Goal: Information Seeking & Learning: Learn about a topic

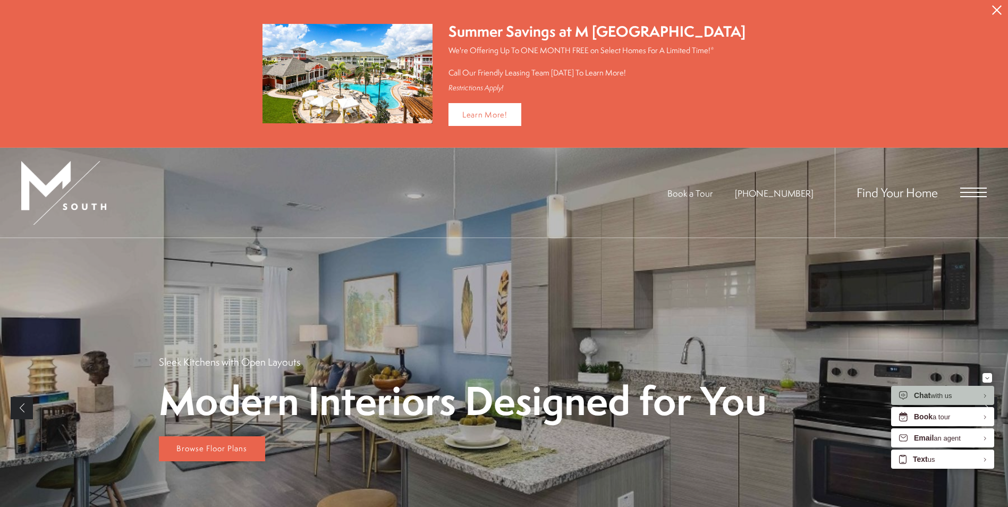
click at [992, 5] on button "Proceed To Website" at bounding box center [997, 10] width 22 height 20
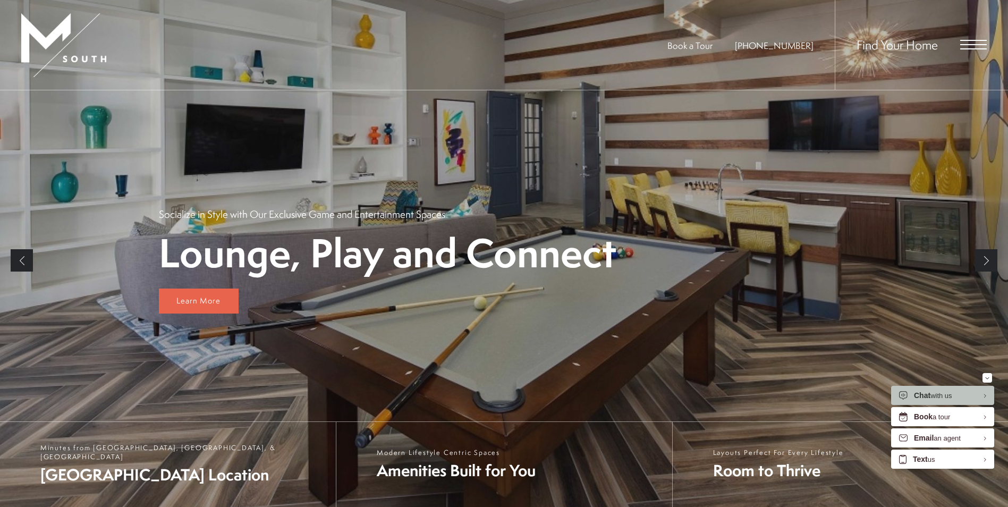
click at [968, 45] on span "Open Menu" at bounding box center [973, 44] width 27 height 1
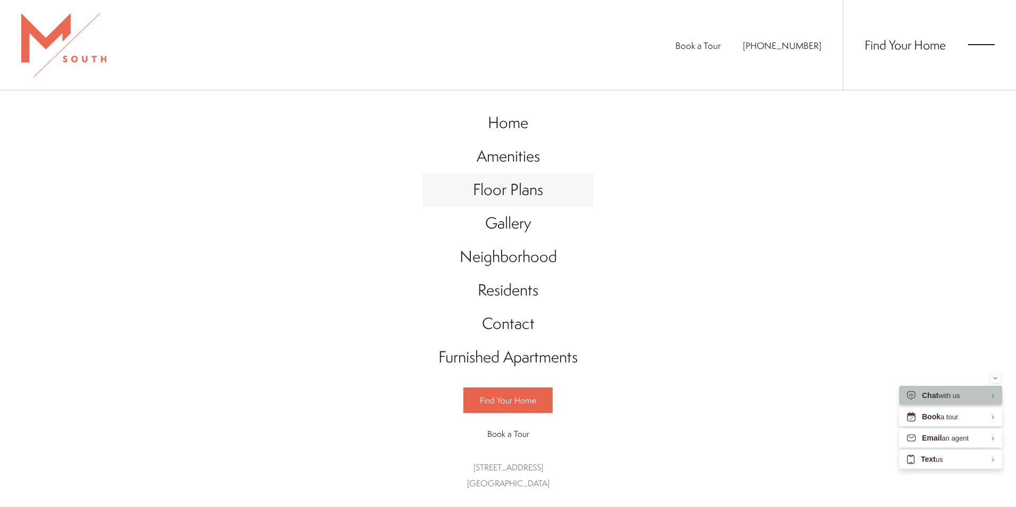
click at [532, 180] on span "Floor Plans" at bounding box center [508, 190] width 70 height 22
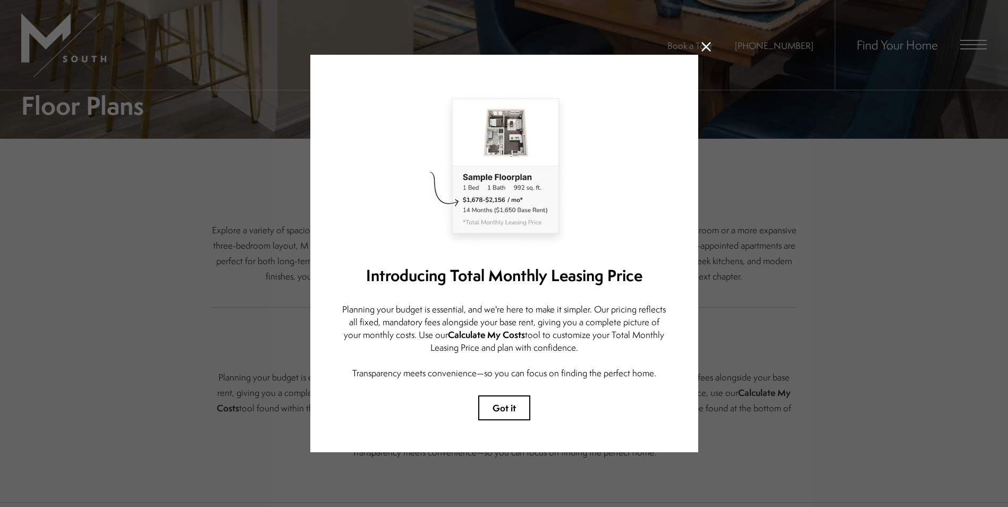
scroll to position [266, 0]
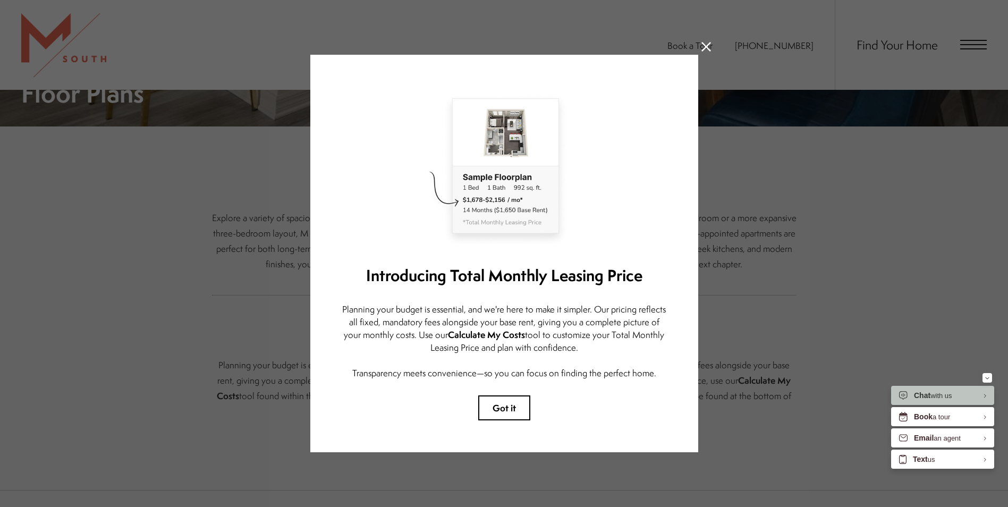
click at [701, 45] on icon at bounding box center [706, 47] width 10 height 10
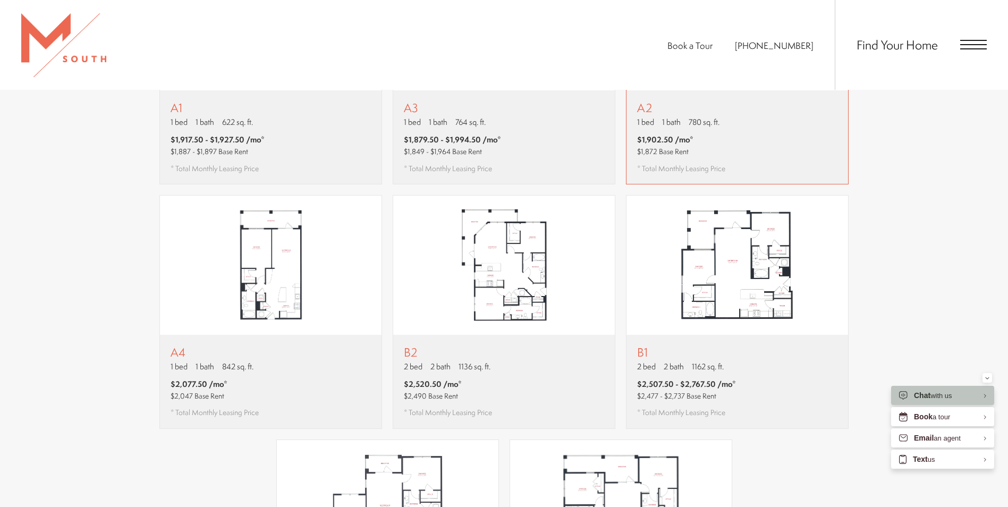
scroll to position [957, 0]
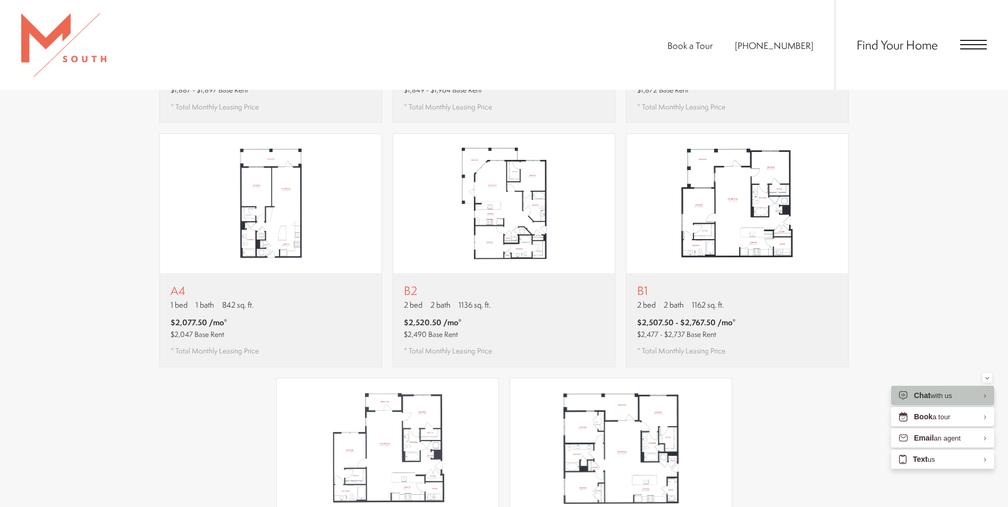
click at [968, 50] on div "Find Your Home" at bounding box center [911, 45] width 152 height 90
click at [967, 49] on span "Open Menu" at bounding box center [973, 48] width 27 height 1
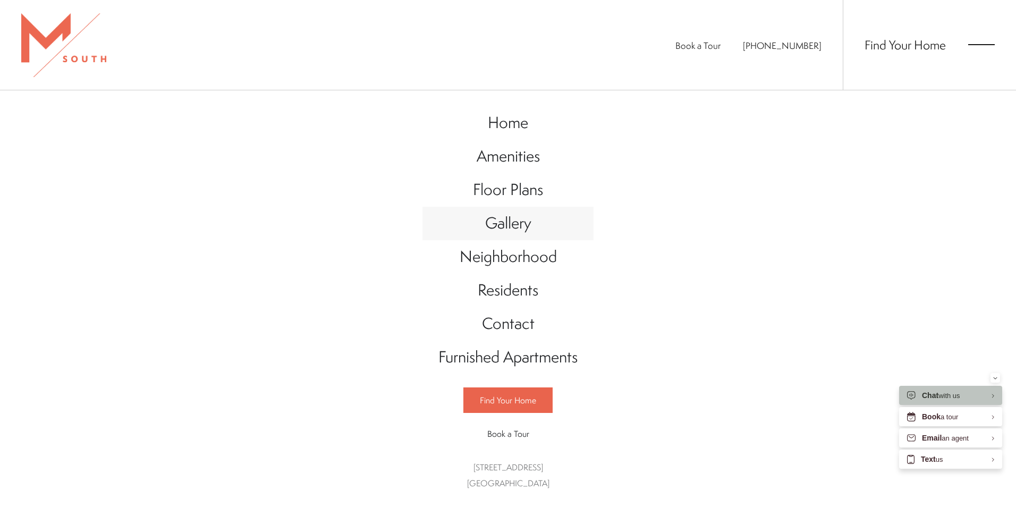
click at [523, 219] on span "Gallery" at bounding box center [508, 223] width 46 height 22
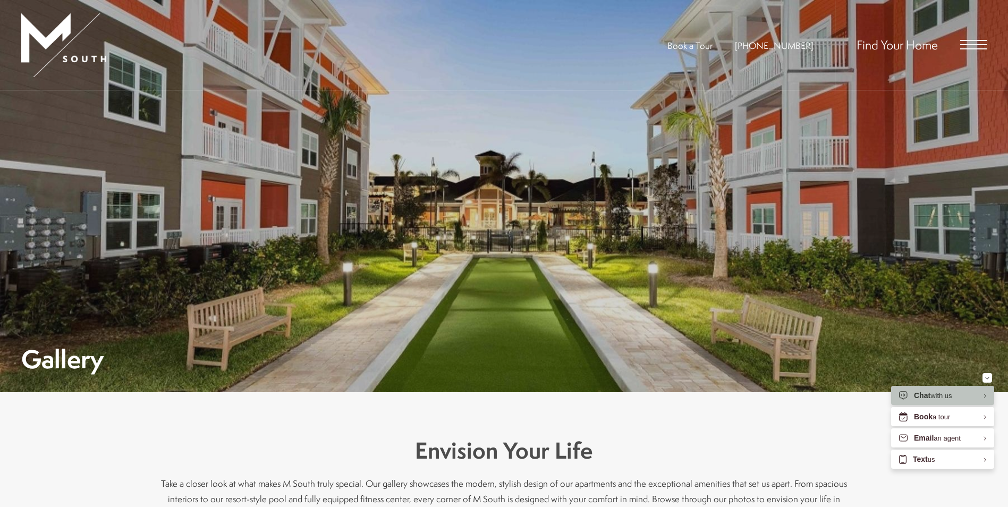
click at [959, 31] on div "Find Your Home" at bounding box center [911, 45] width 152 height 90
click at [959, 38] on div "Find Your Home" at bounding box center [911, 45] width 152 height 90
click at [971, 45] on span "Open Menu" at bounding box center [973, 44] width 27 height 1
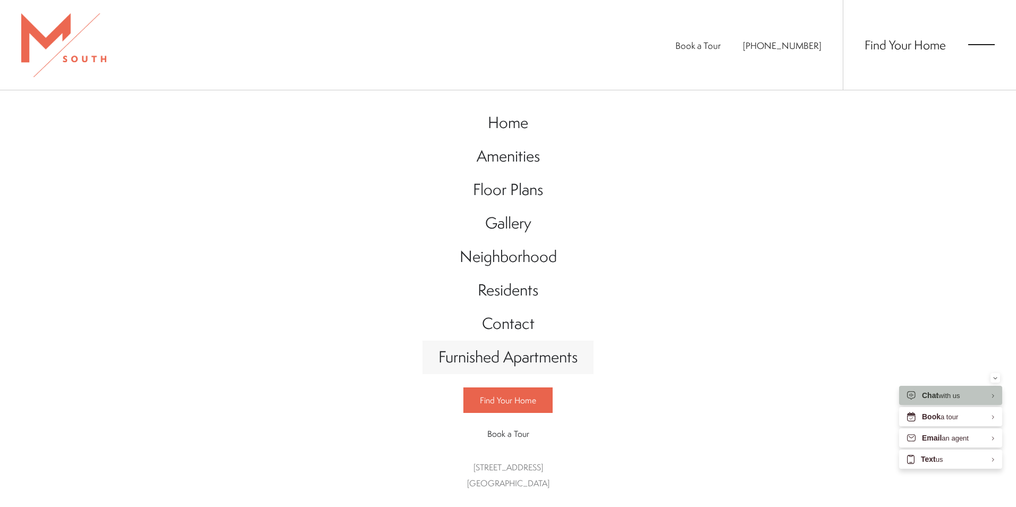
click at [549, 352] on span "Furnished Apartments" at bounding box center [507, 357] width 139 height 22
click at [531, 148] on span "Amenities" at bounding box center [508, 156] width 63 height 22
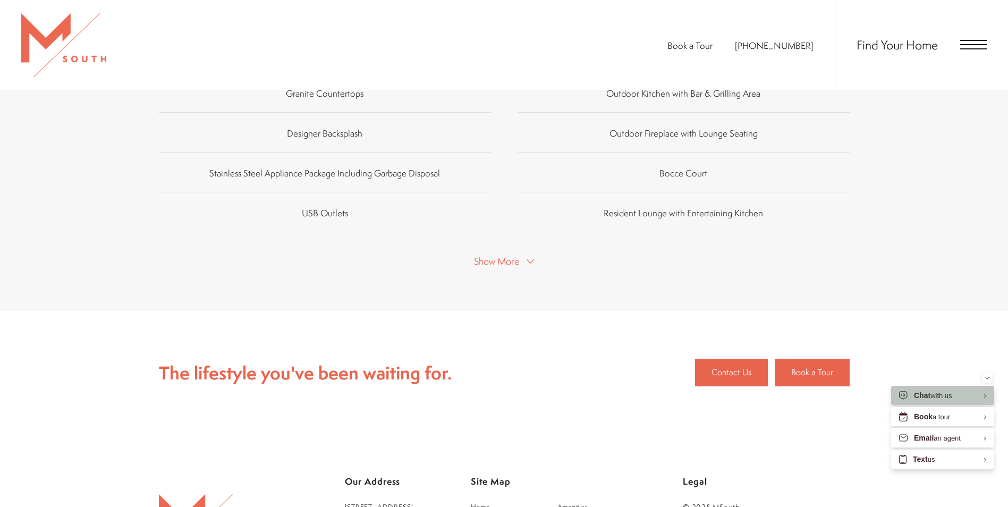
scroll to position [850, 0]
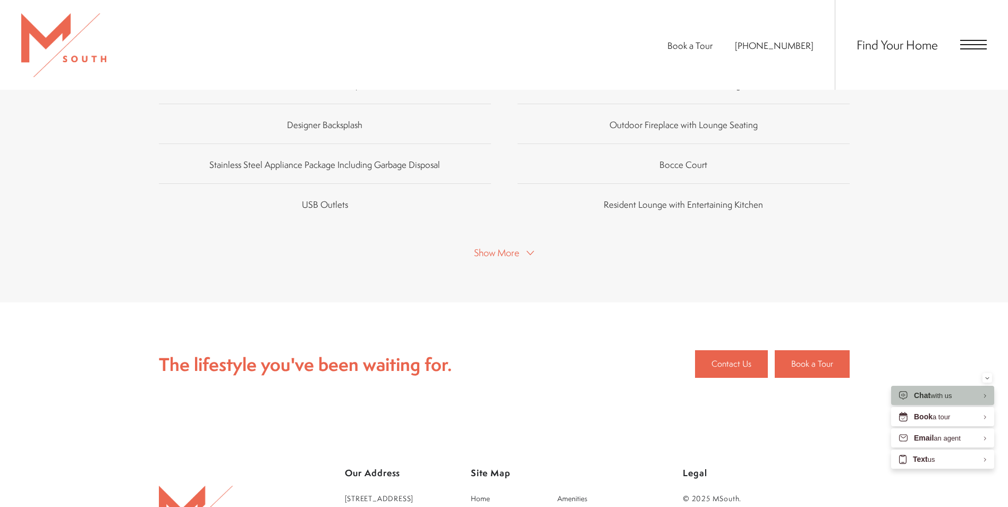
click at [526, 244] on button "Show More" at bounding box center [504, 251] width 66 height 15
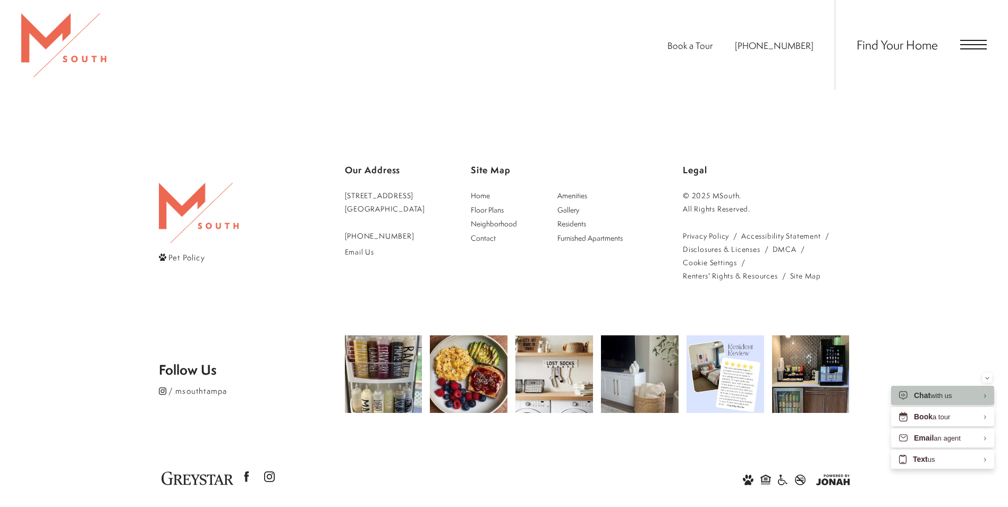
scroll to position [1681, 0]
